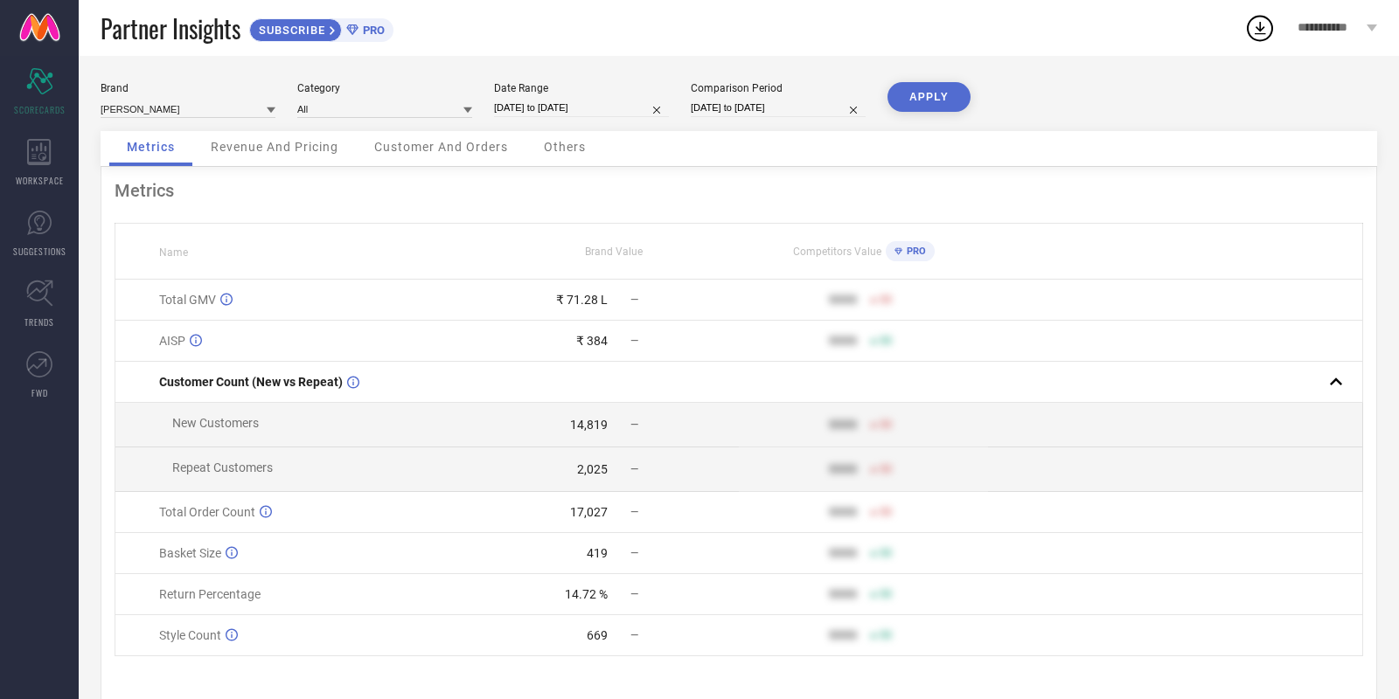
click at [604, 115] on input "[DATE] to [DATE]" at bounding box center [581, 108] width 175 height 18
select select "8"
select select "2025"
select select "9"
select select "2025"
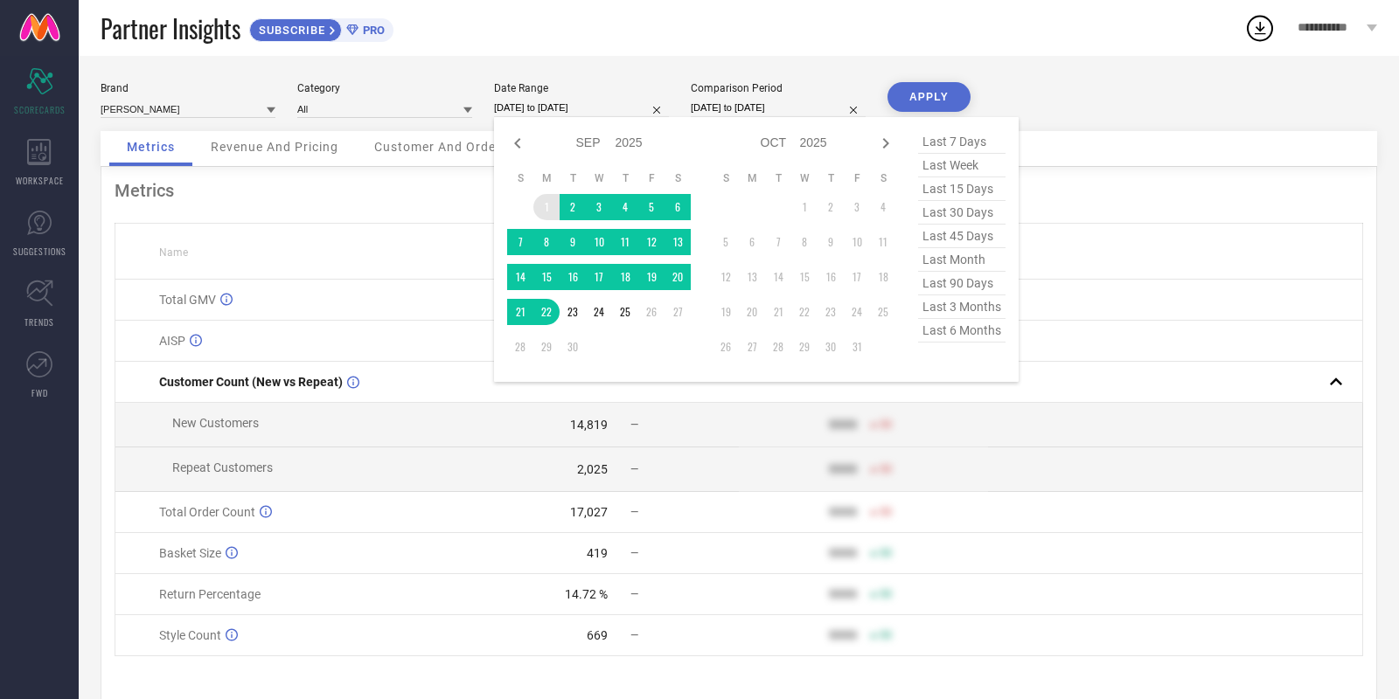
click at [551, 210] on td "1" at bounding box center [546, 207] width 26 height 26
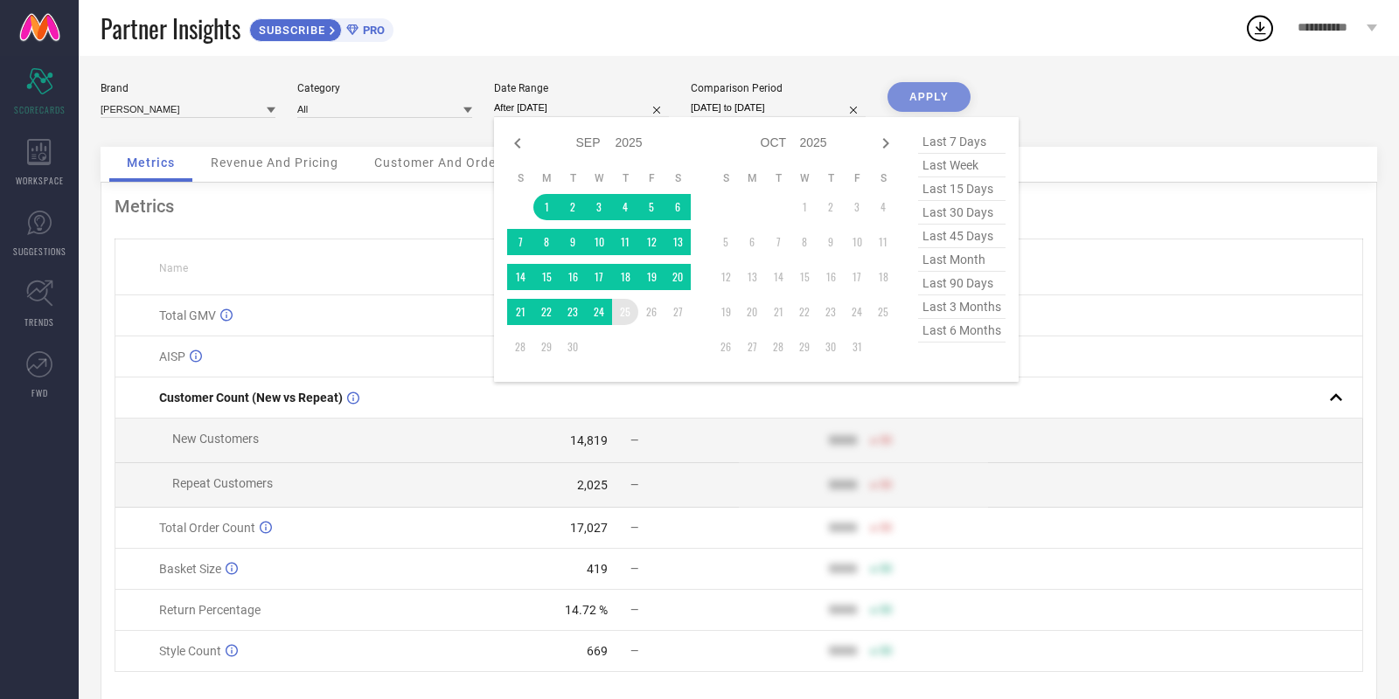
type input "[DATE] to [DATE]"
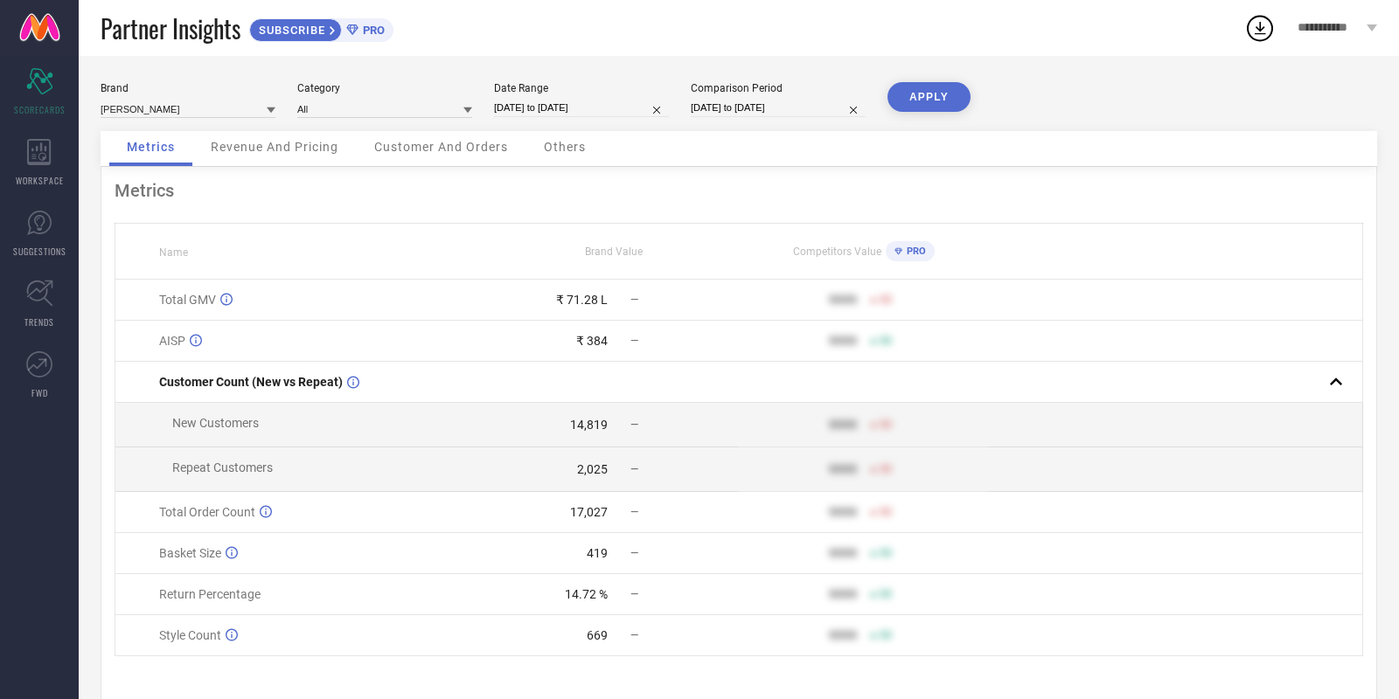
click at [926, 101] on button "APPLY" at bounding box center [928, 97] width 83 height 30
click at [563, 107] on input "[DATE] to [DATE]" at bounding box center [581, 108] width 175 height 18
select select "8"
select select "2025"
select select "9"
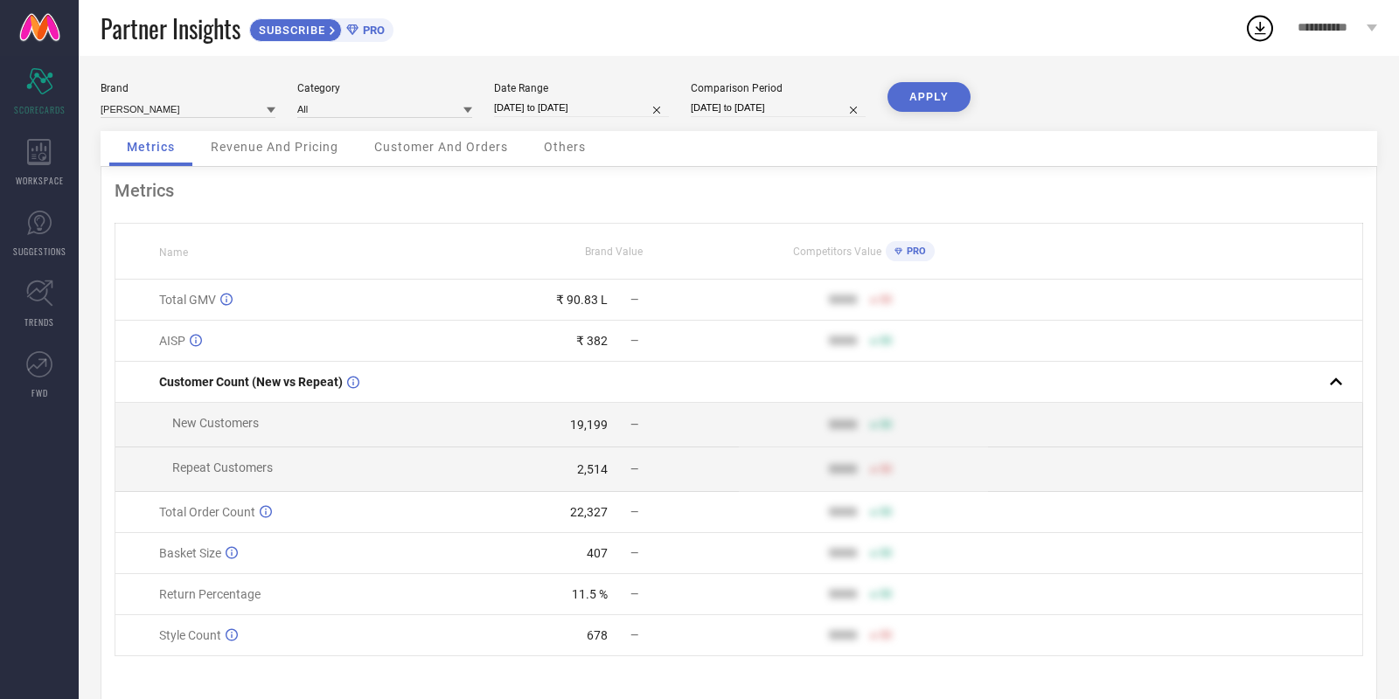
select select "2025"
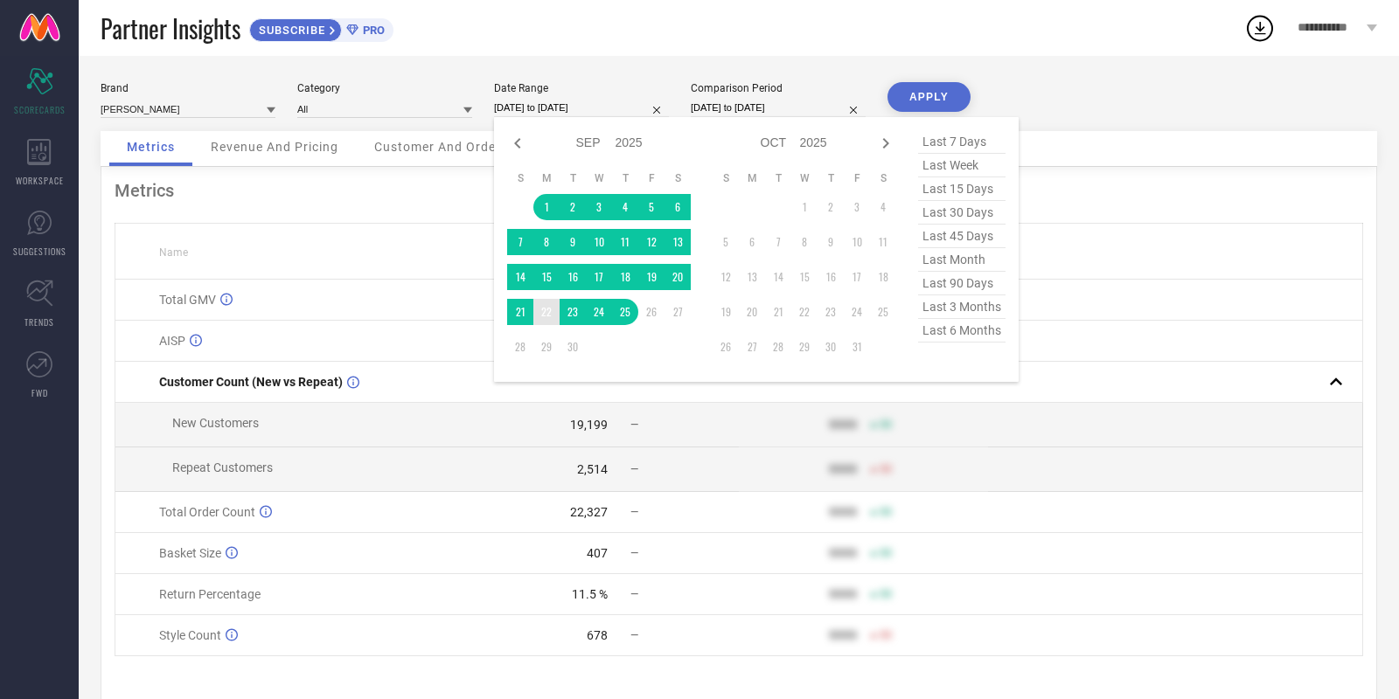
click at [539, 318] on td "22" at bounding box center [546, 312] width 26 height 26
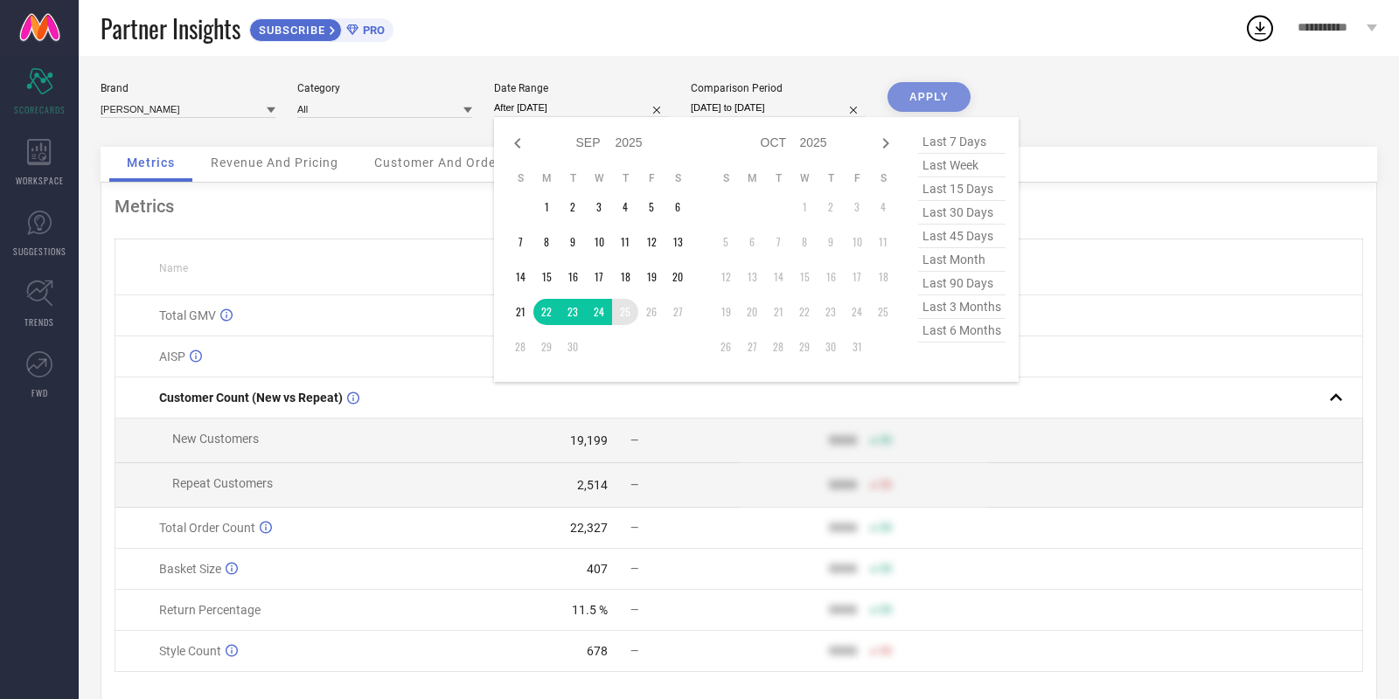
type input "[DATE] to [DATE]"
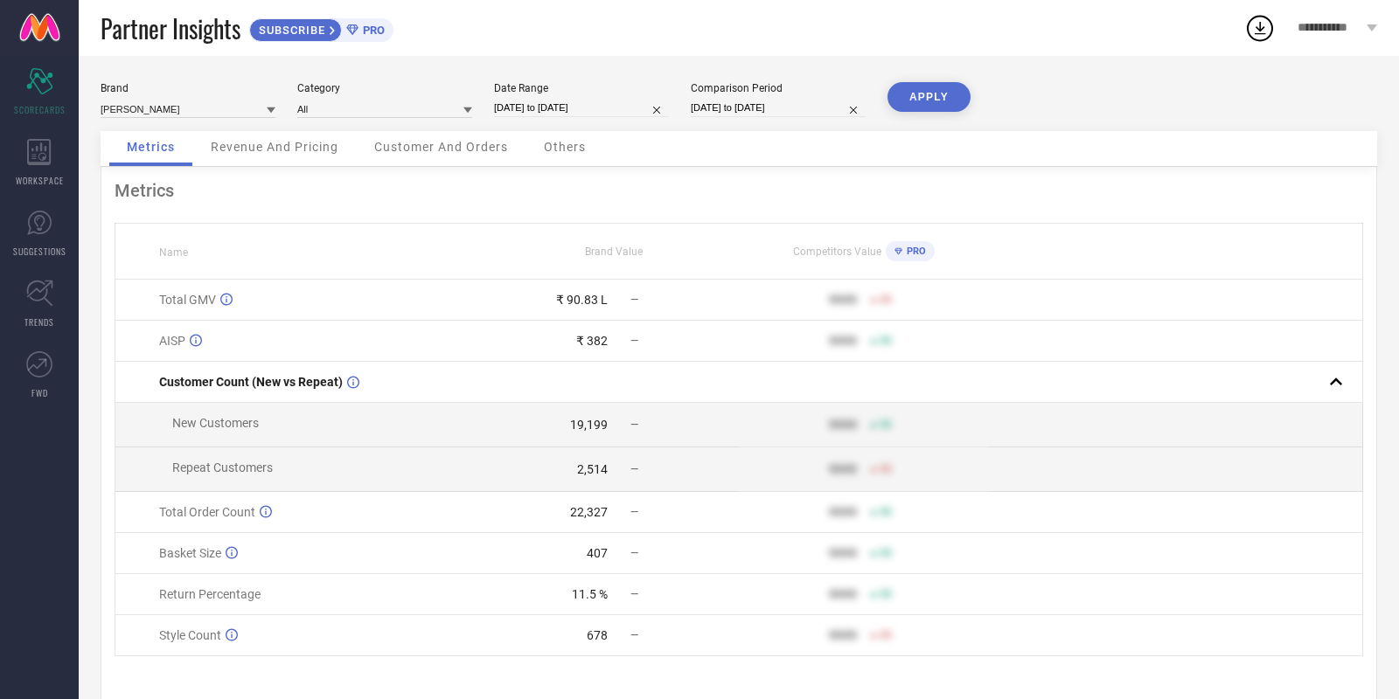
click at [909, 103] on button "APPLY" at bounding box center [928, 97] width 83 height 30
click at [568, 110] on input "[DATE] to [DATE]" at bounding box center [581, 108] width 175 height 18
select select "8"
select select "2025"
select select "9"
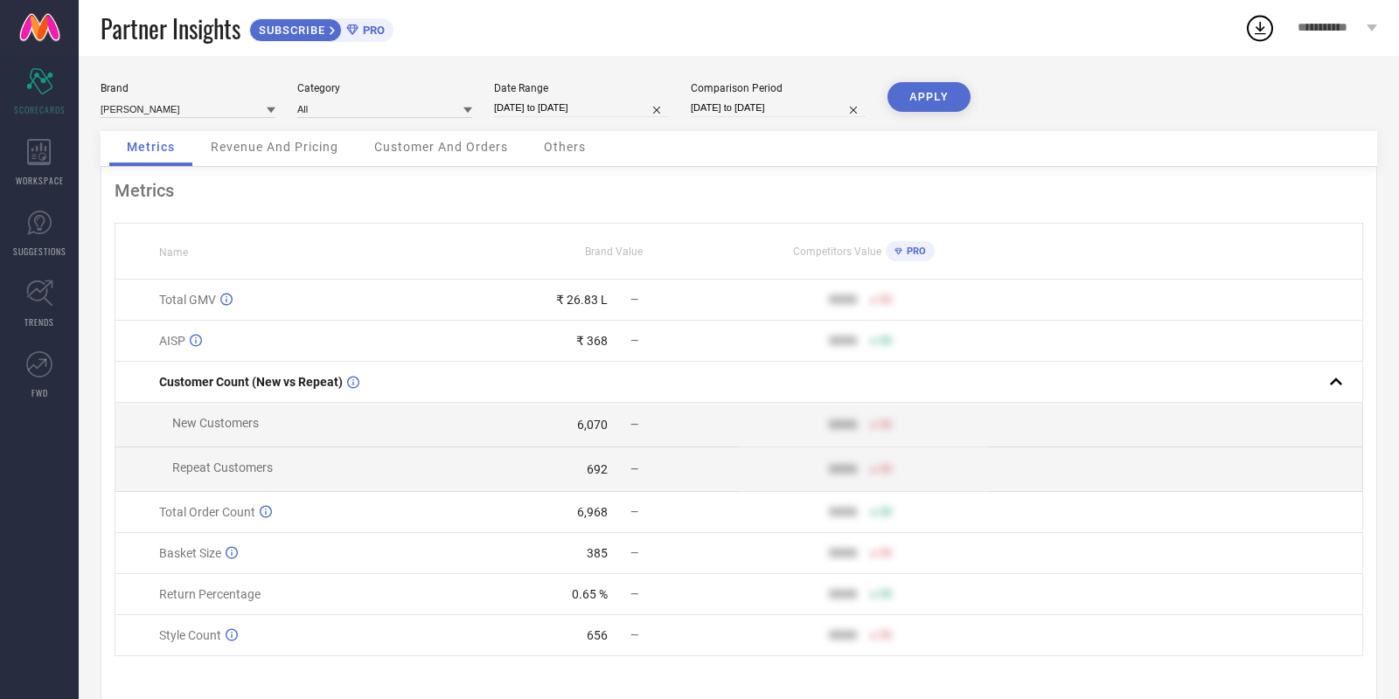
select select "2025"
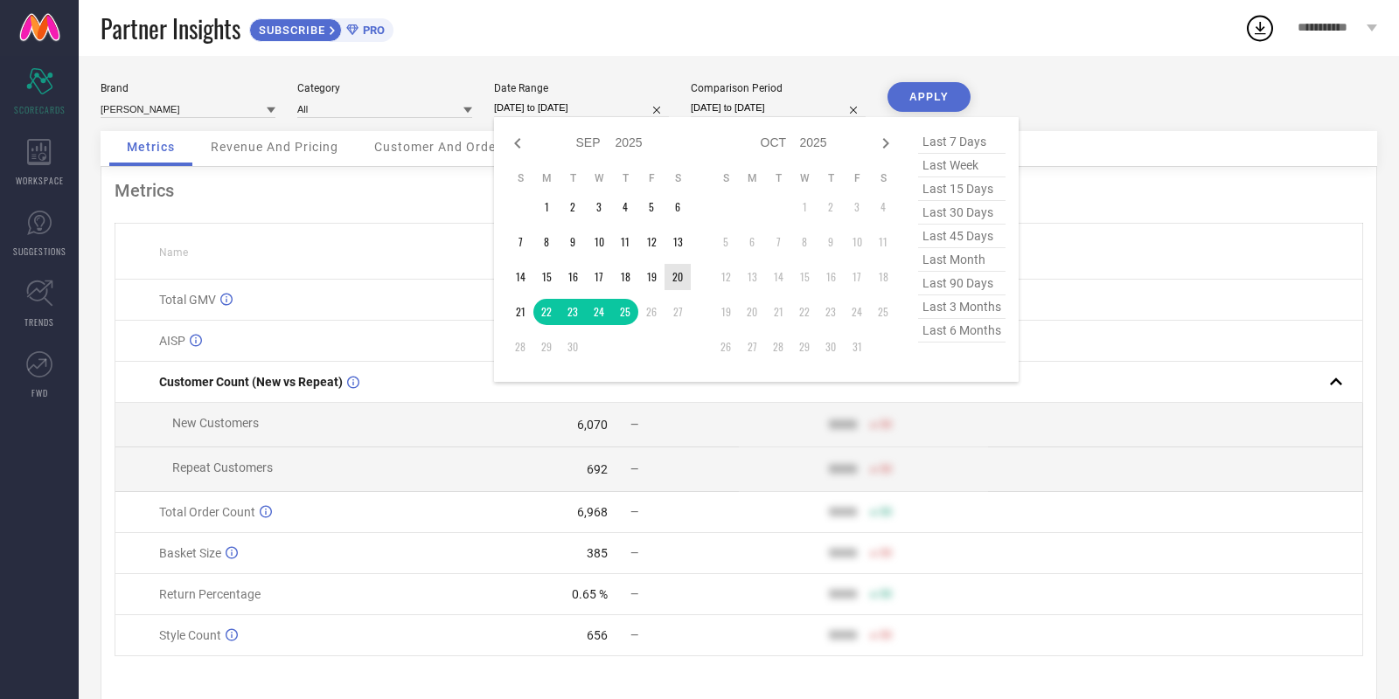
click at [670, 271] on td "20" at bounding box center [677, 277] width 26 height 26
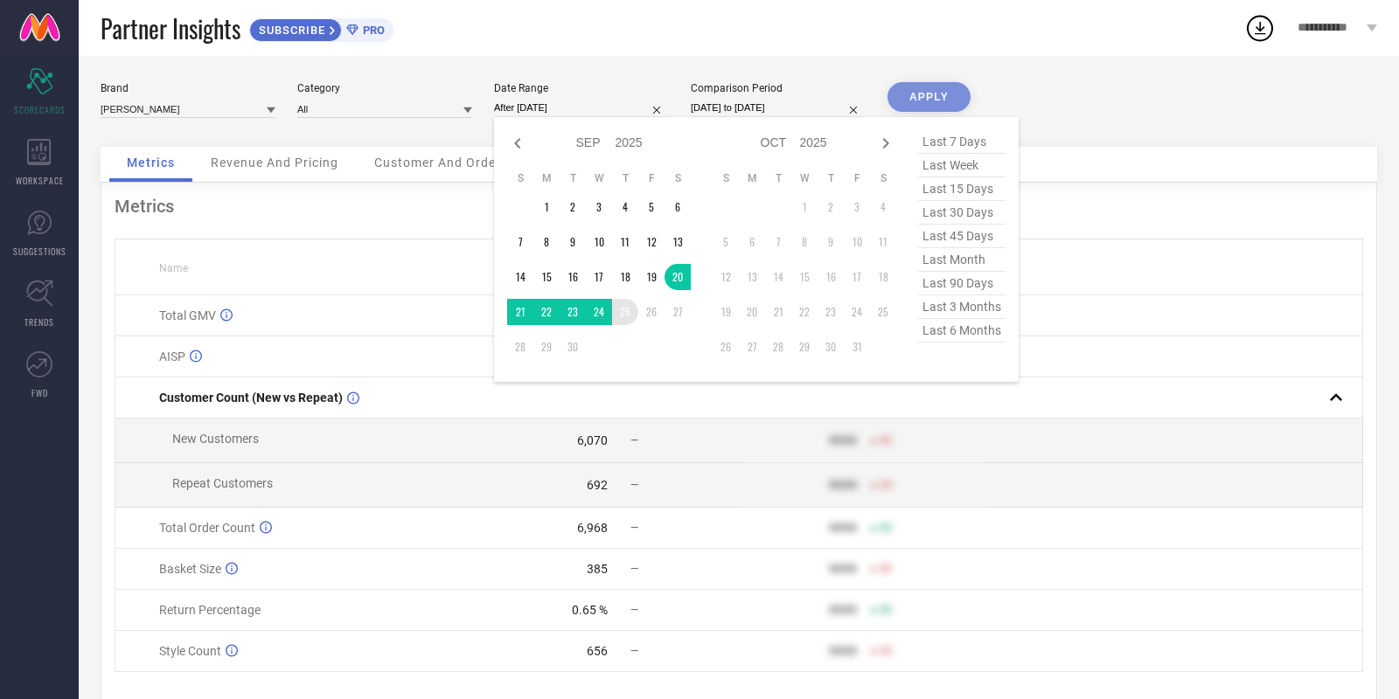
type input "[DATE] to [DATE]"
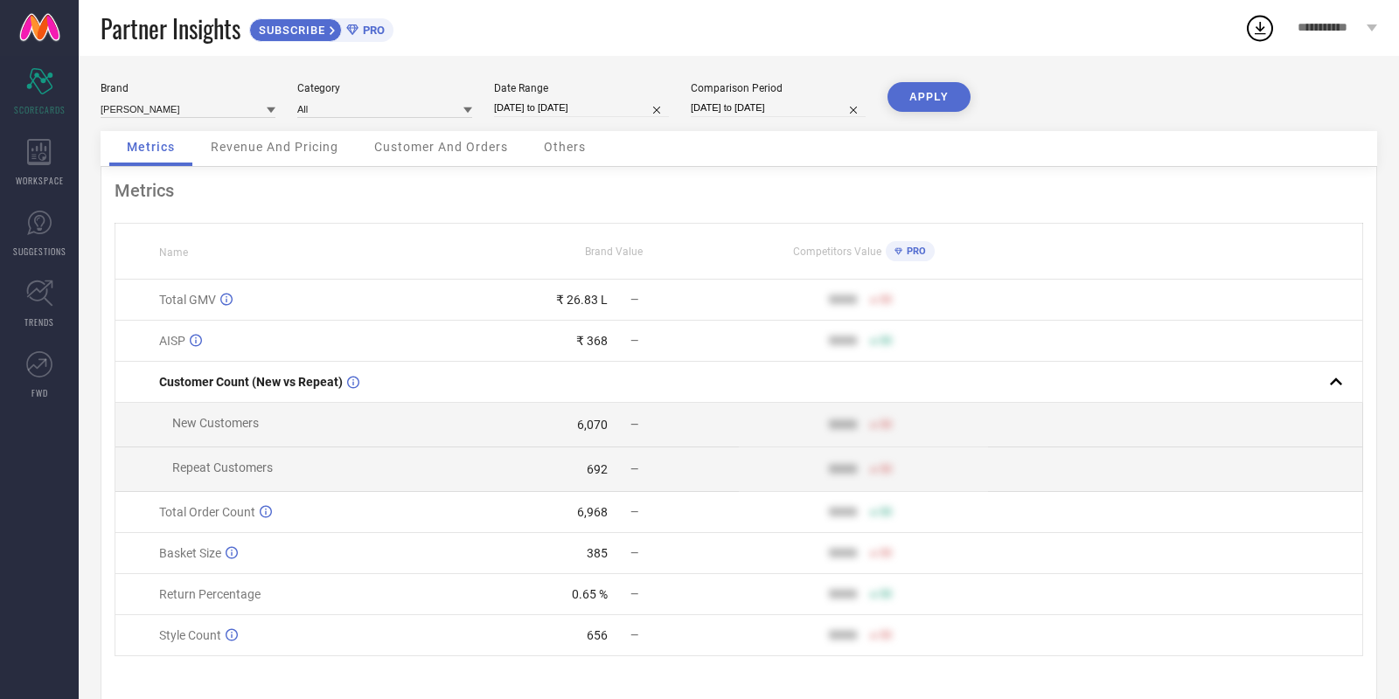
click at [926, 96] on button "APPLY" at bounding box center [928, 97] width 83 height 30
click at [618, 109] on input "[DATE] to [DATE]" at bounding box center [581, 108] width 175 height 18
select select "8"
select select "2025"
select select "9"
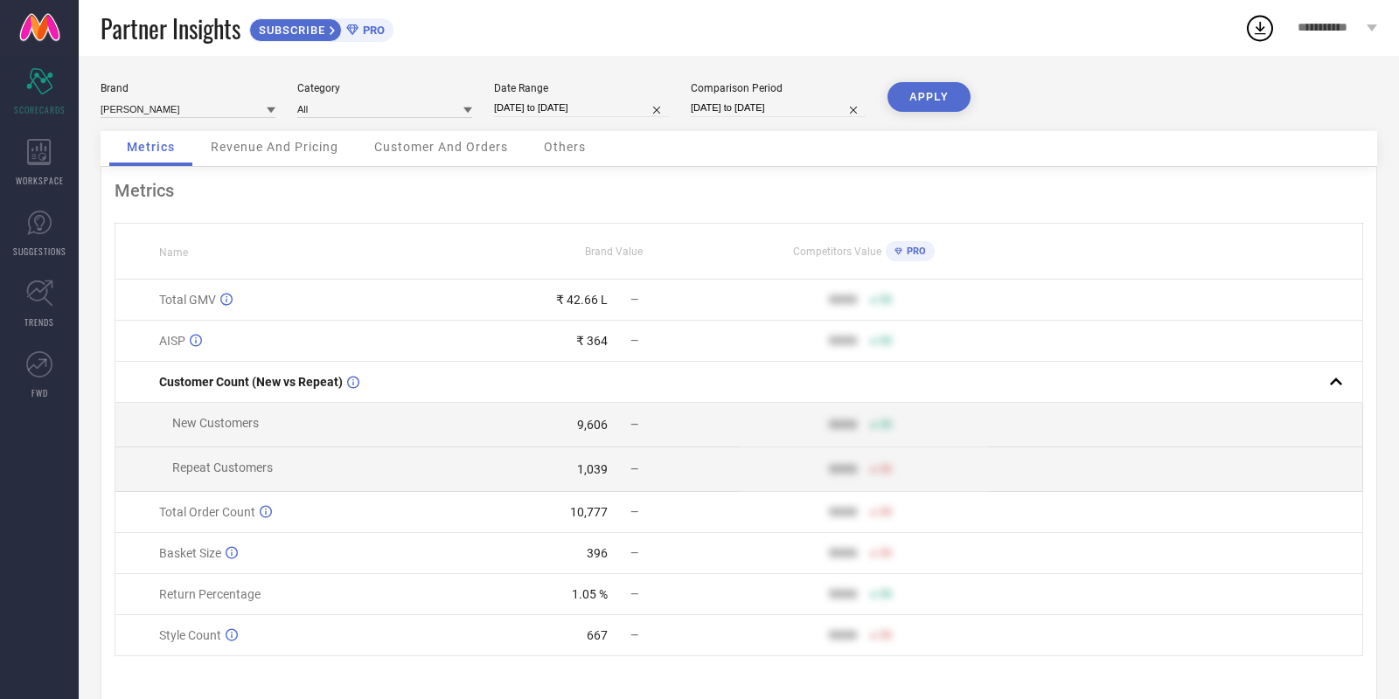
select select "2025"
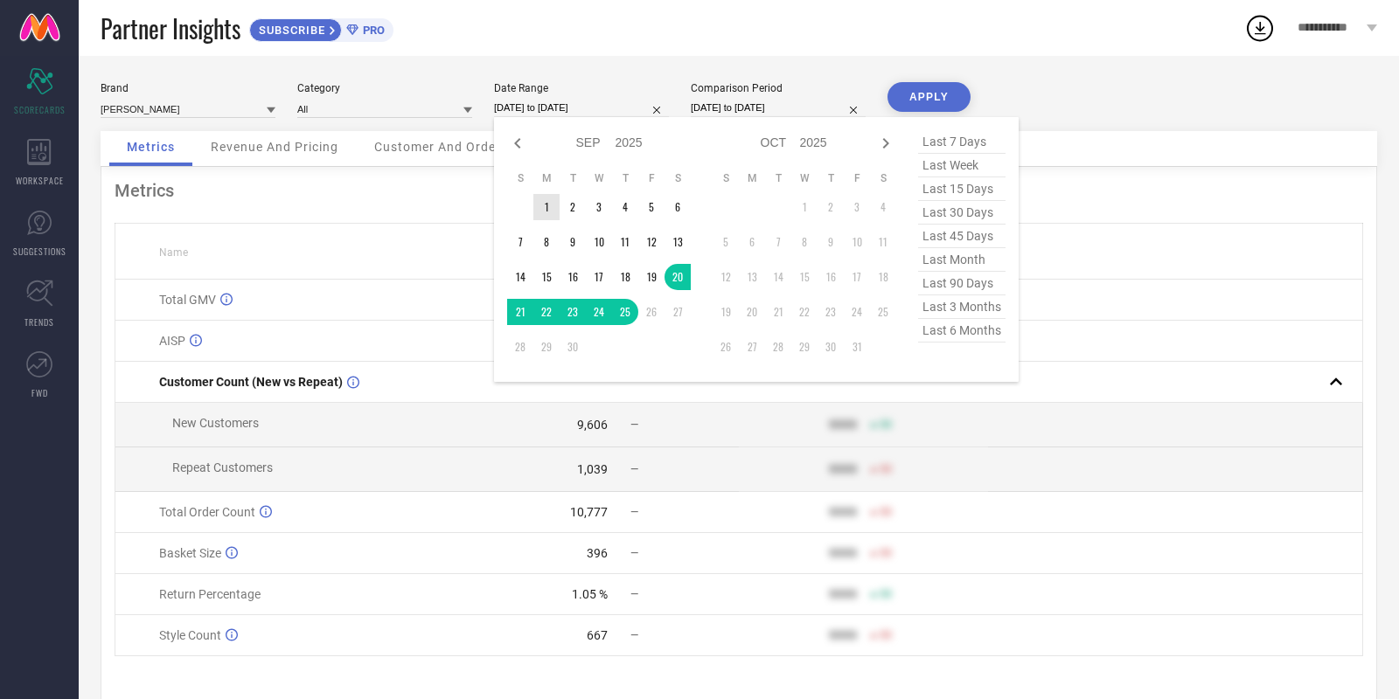
click at [553, 200] on td "1" at bounding box center [546, 207] width 26 height 26
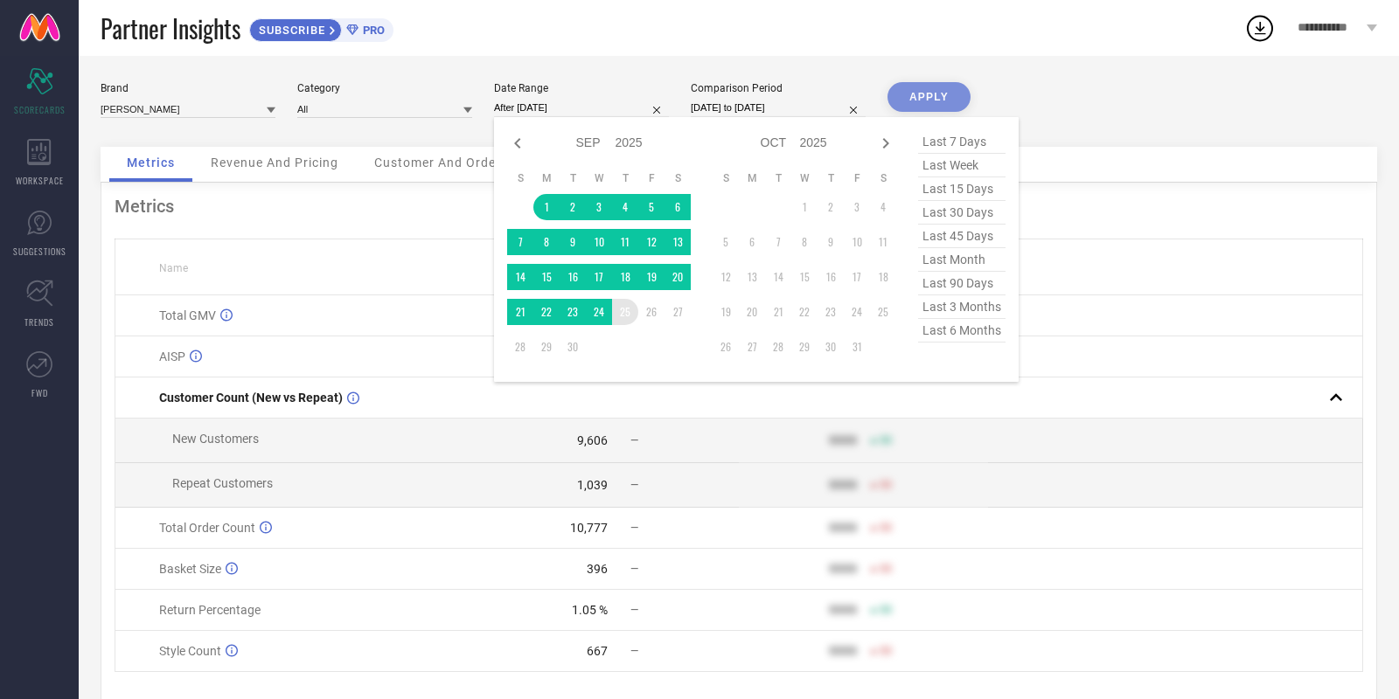
type input "[DATE] to [DATE]"
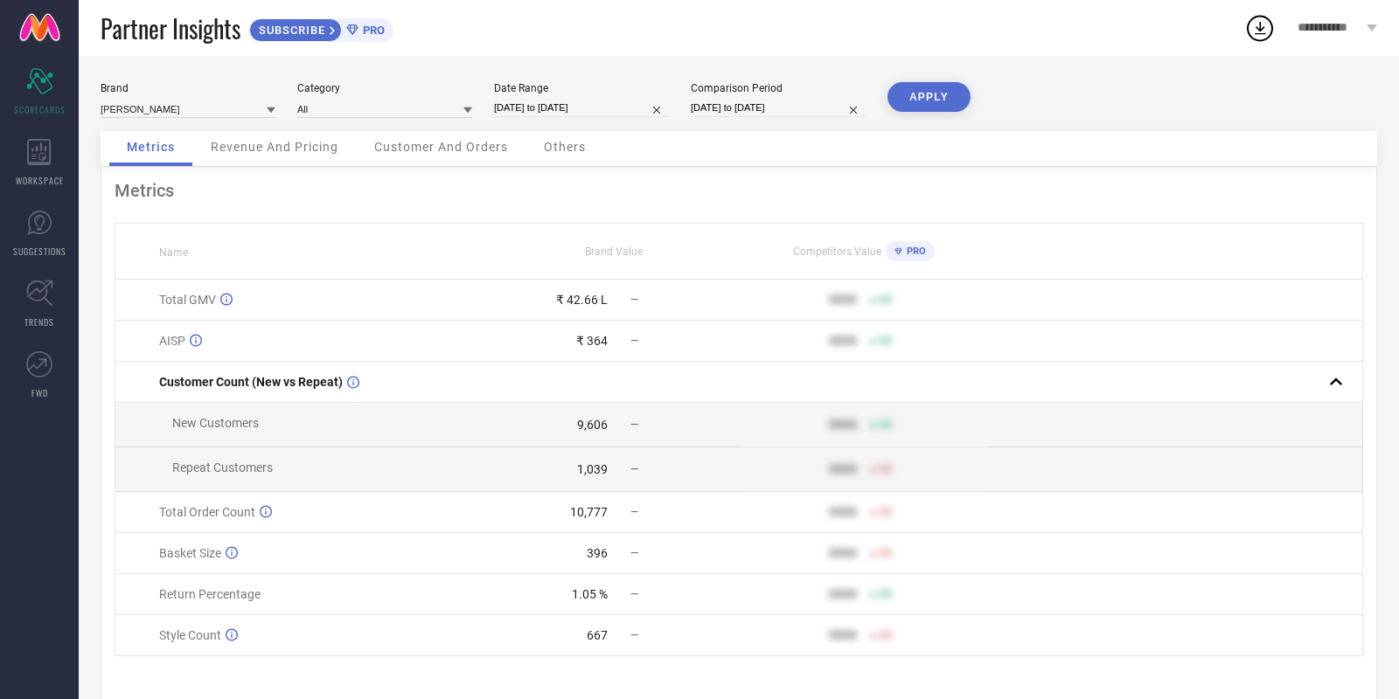
click at [922, 85] on button "APPLY" at bounding box center [928, 97] width 83 height 30
